Goal: Information Seeking & Learning: Learn about a topic

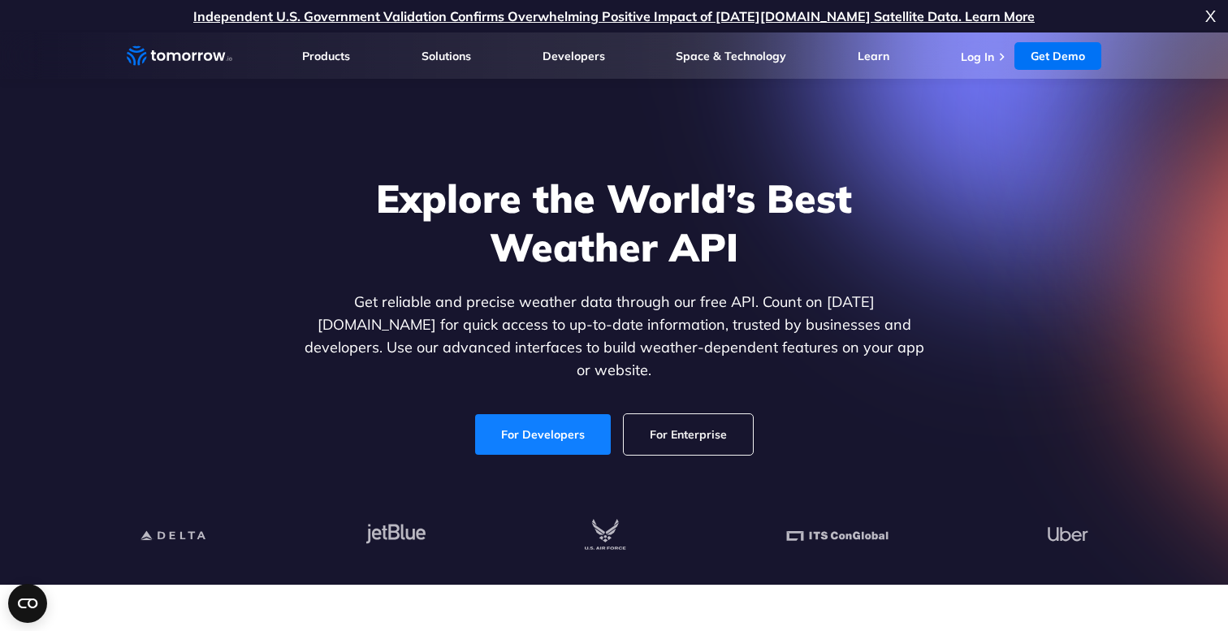
click at [599, 415] on link "For Developers" at bounding box center [543, 434] width 136 height 41
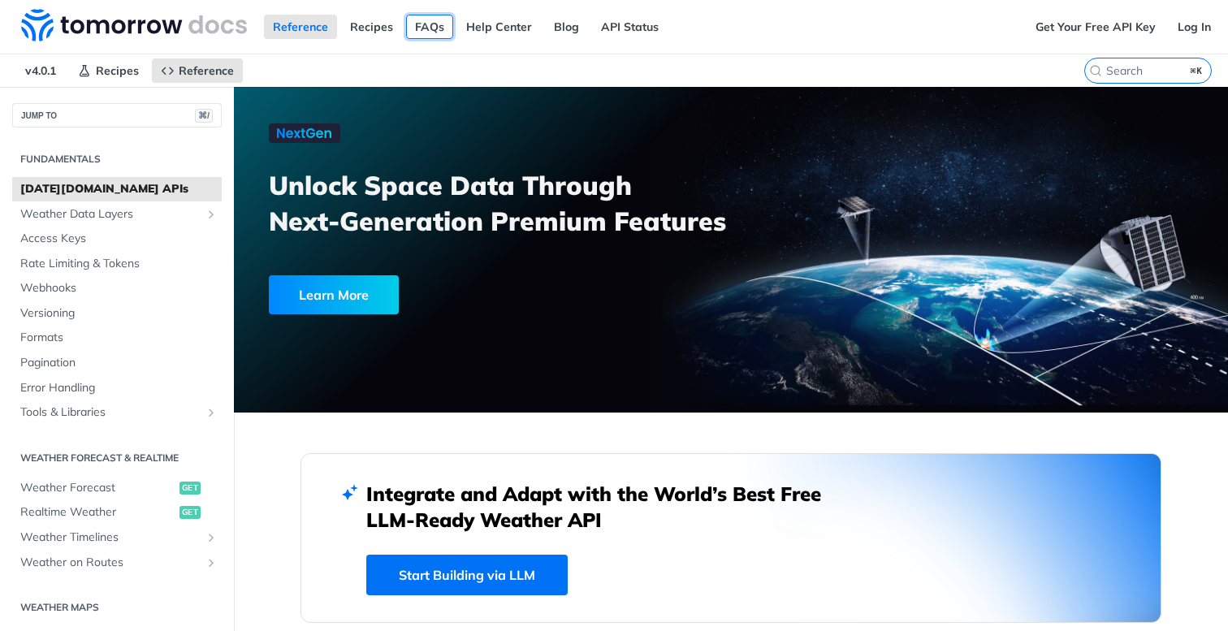
click at [445, 31] on link "FAQs" at bounding box center [429, 27] width 47 height 24
click at [122, 212] on span "Weather Data Layers" at bounding box center [110, 214] width 180 height 16
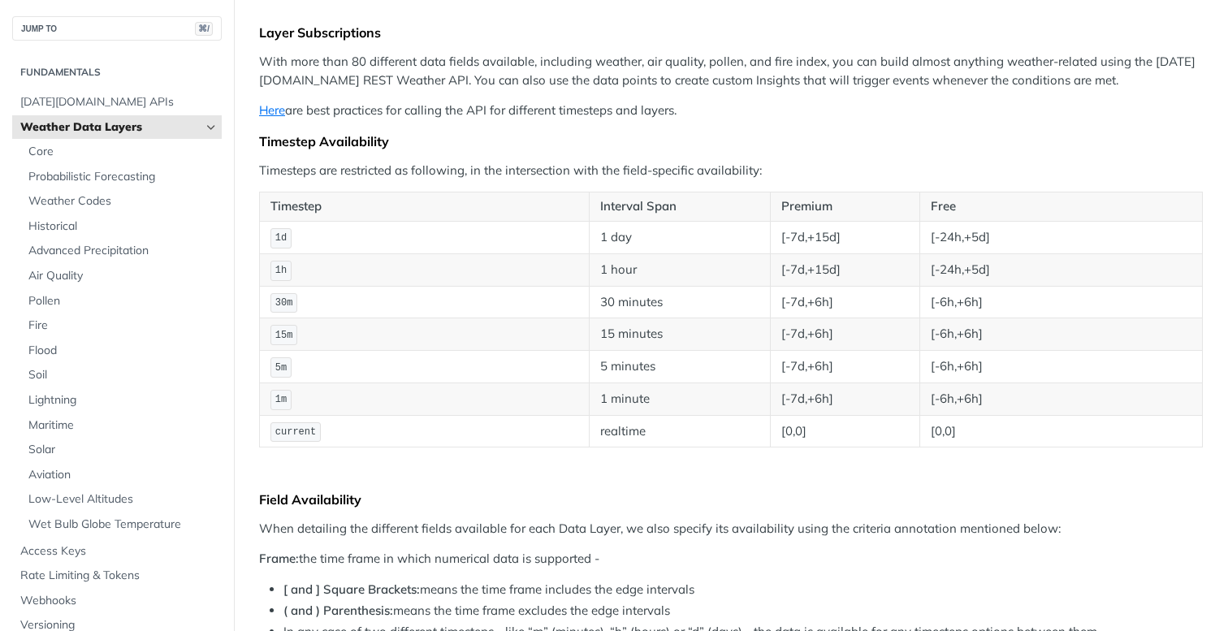
scroll to position [199, 0]
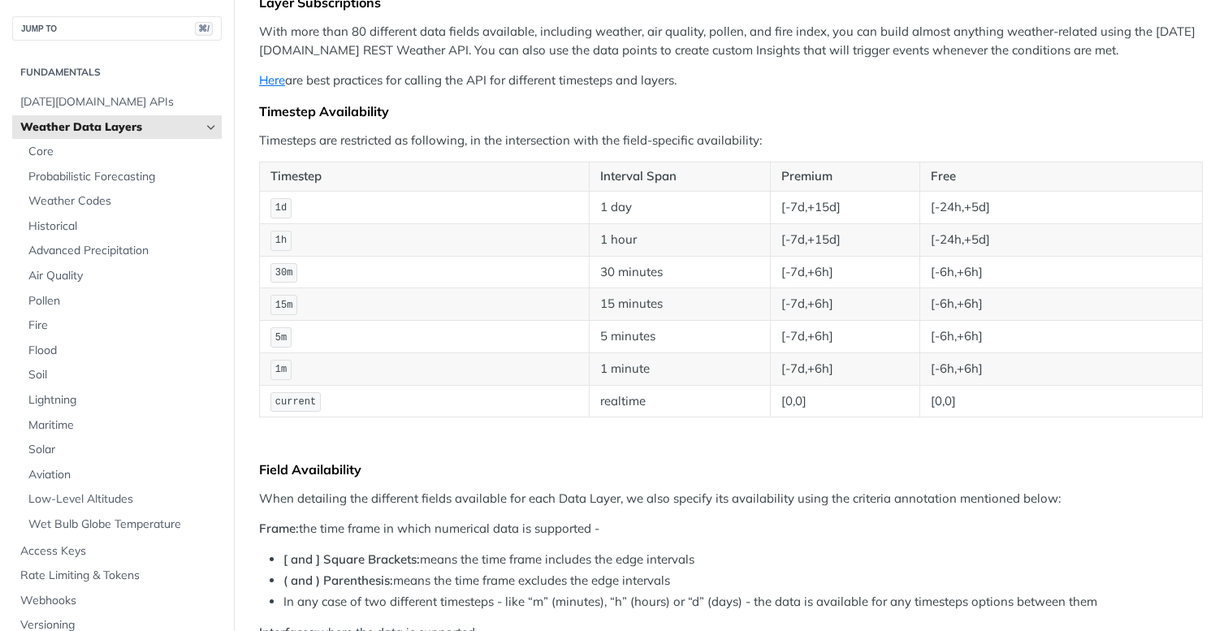
click at [128, 119] on span "Weather Data Layers" at bounding box center [110, 127] width 180 height 16
click at [181, 159] on span "Core" at bounding box center [122, 152] width 189 height 16
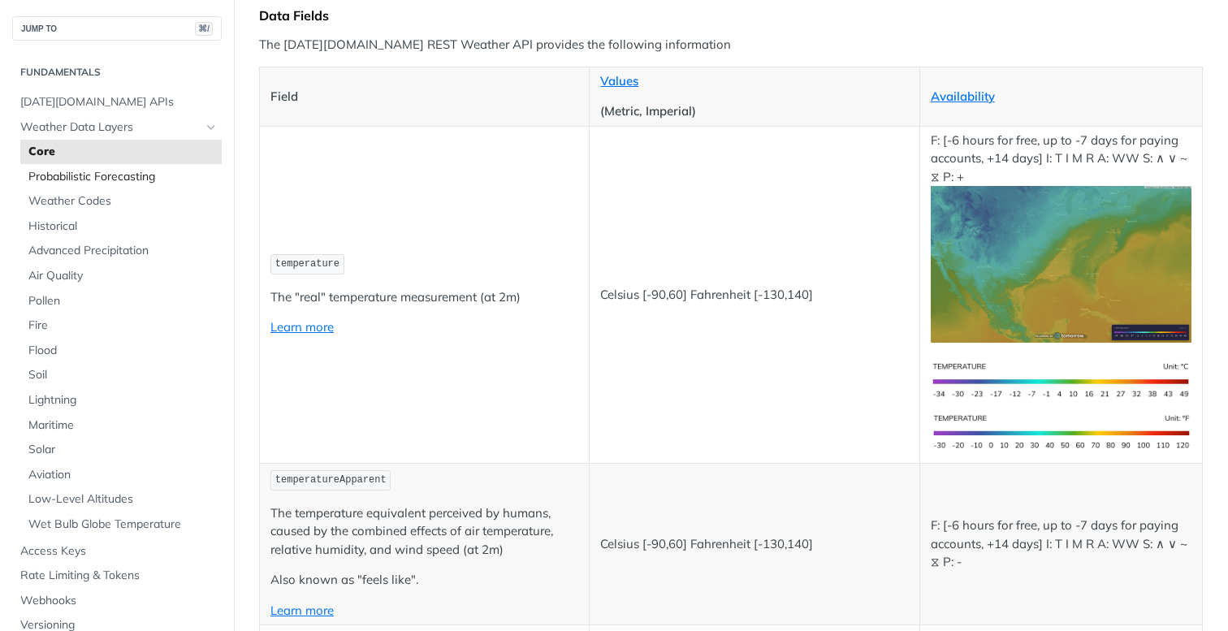
click at [165, 184] on span "Probabilistic Forecasting" at bounding box center [122, 177] width 189 height 16
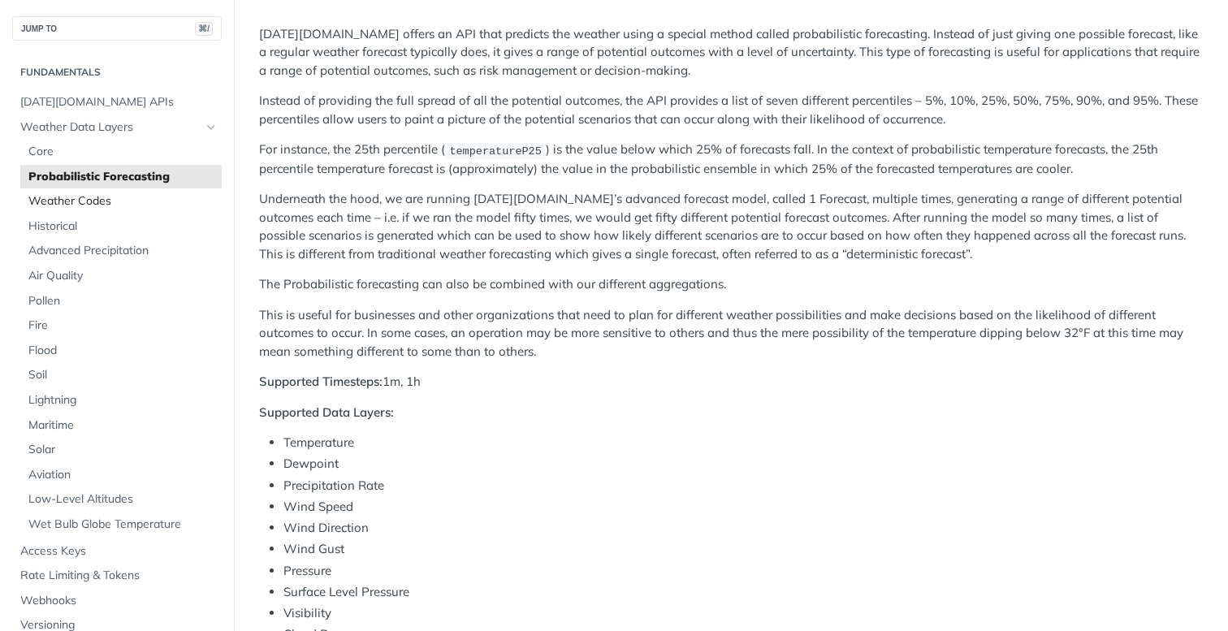
click at [157, 204] on span "Weather Codes" at bounding box center [122, 201] width 189 height 16
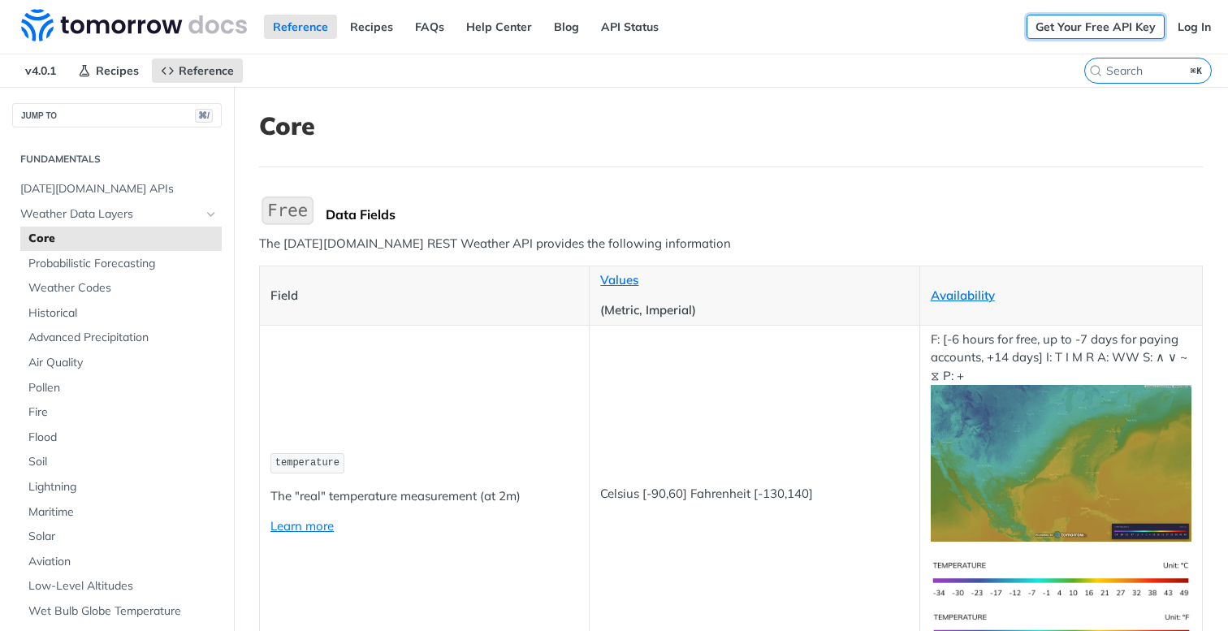
click at [1108, 33] on link "Get Your Free API Key" at bounding box center [1096, 27] width 138 height 24
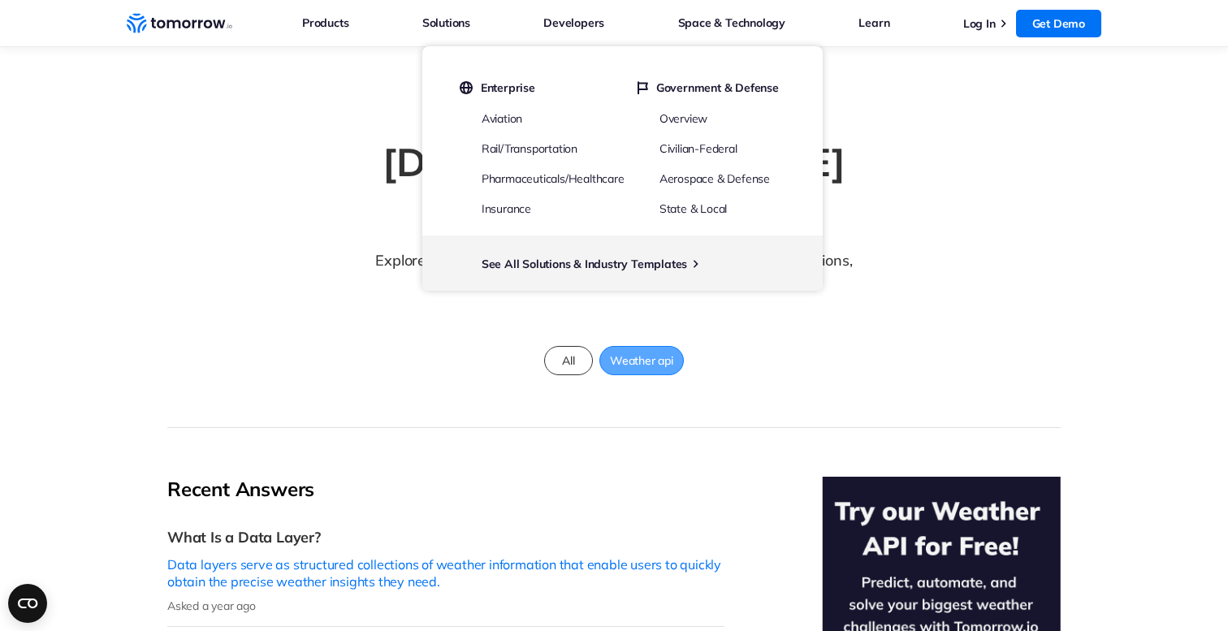
click at [626, 350] on span "Weather api" at bounding box center [641, 360] width 83 height 21
